Goal: Navigation & Orientation: Find specific page/section

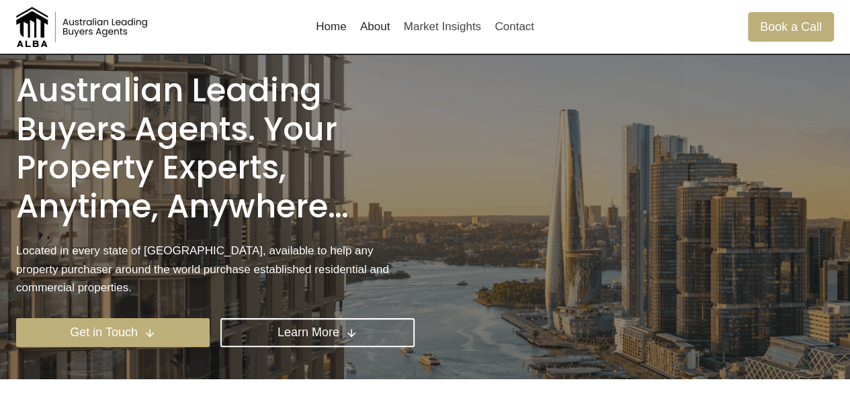
click at [384, 14] on link "About" at bounding box center [375, 27] width 44 height 32
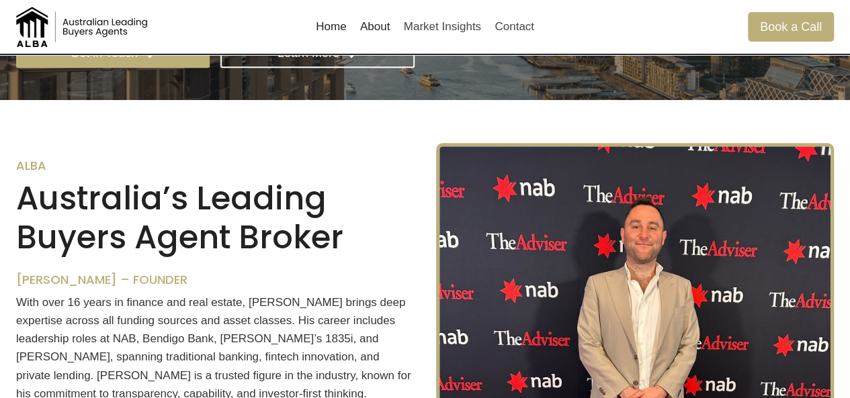
scroll to position [318, 0]
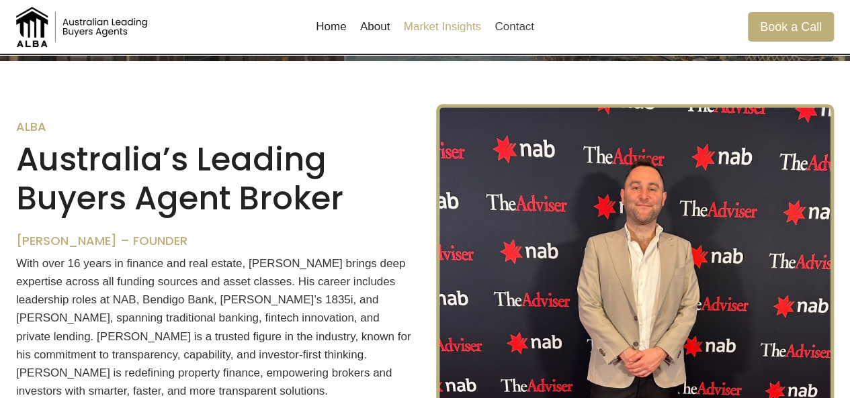
click at [415, 25] on link "Market Insights" at bounding box center [441, 27] width 91 height 32
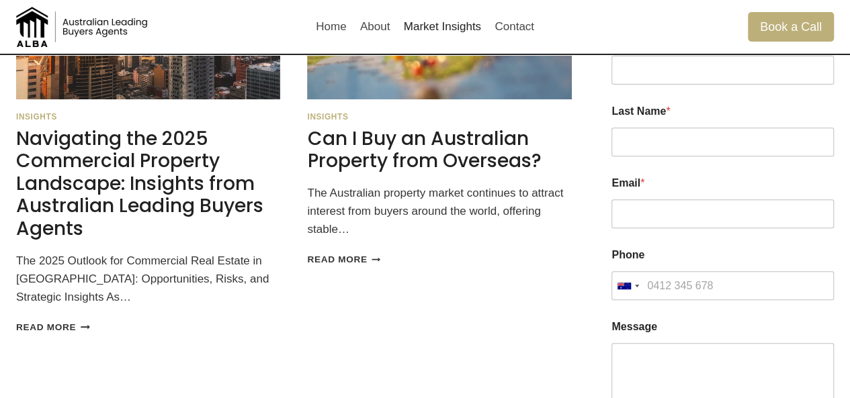
scroll to position [65, 0]
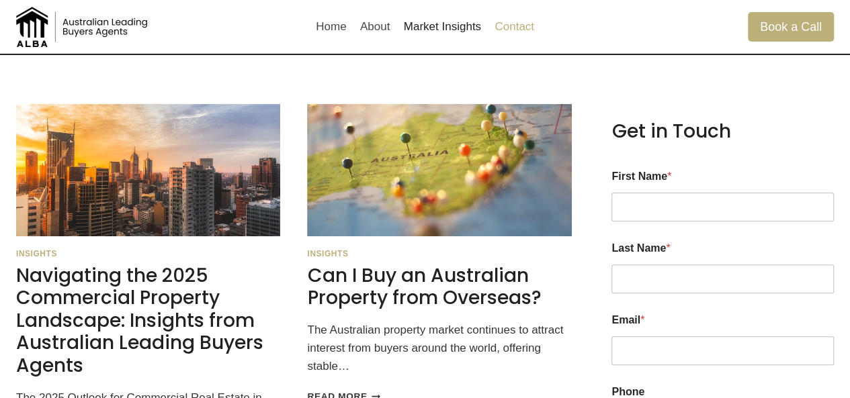
click at [514, 30] on link "Contact" at bounding box center [514, 27] width 53 height 32
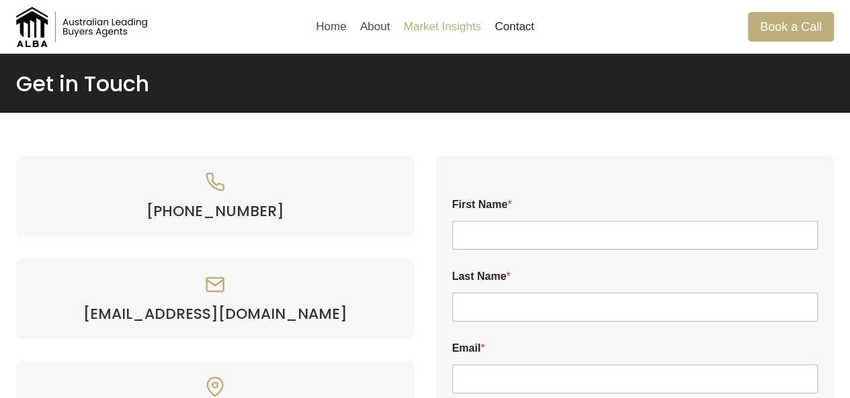
click at [426, 21] on link "Market Insights" at bounding box center [441, 27] width 91 height 32
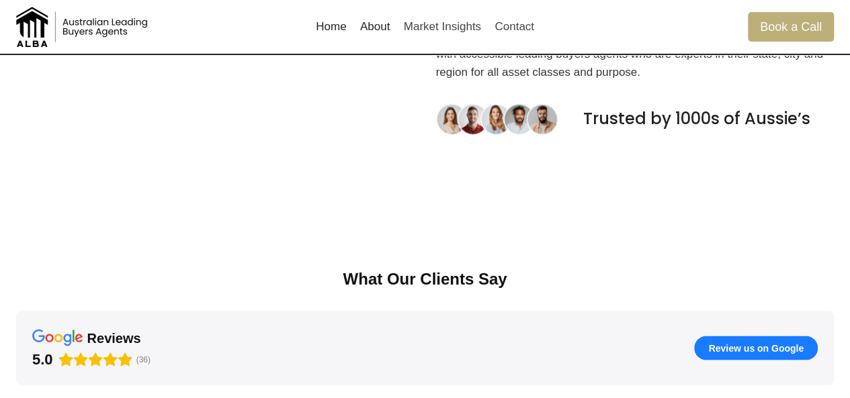
scroll to position [1124, 0]
